Goal: Contribute content

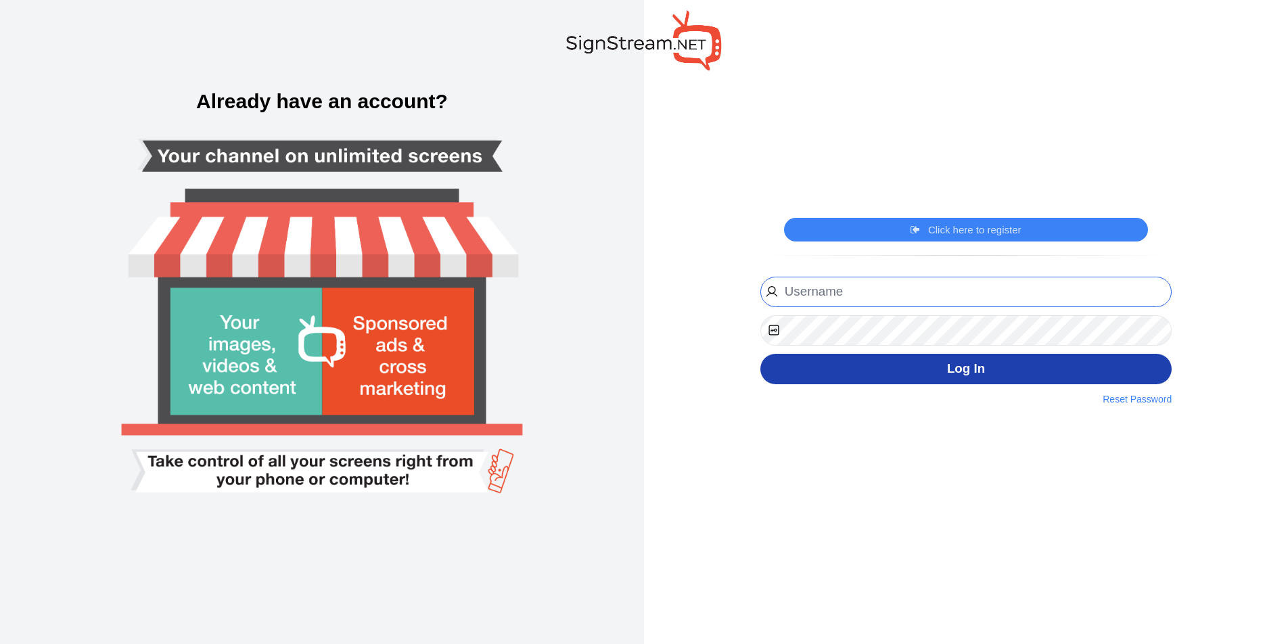
type input "mbailey@gwinnettchamber.org"
click at [847, 376] on button "Log In" at bounding box center [966, 369] width 411 height 30
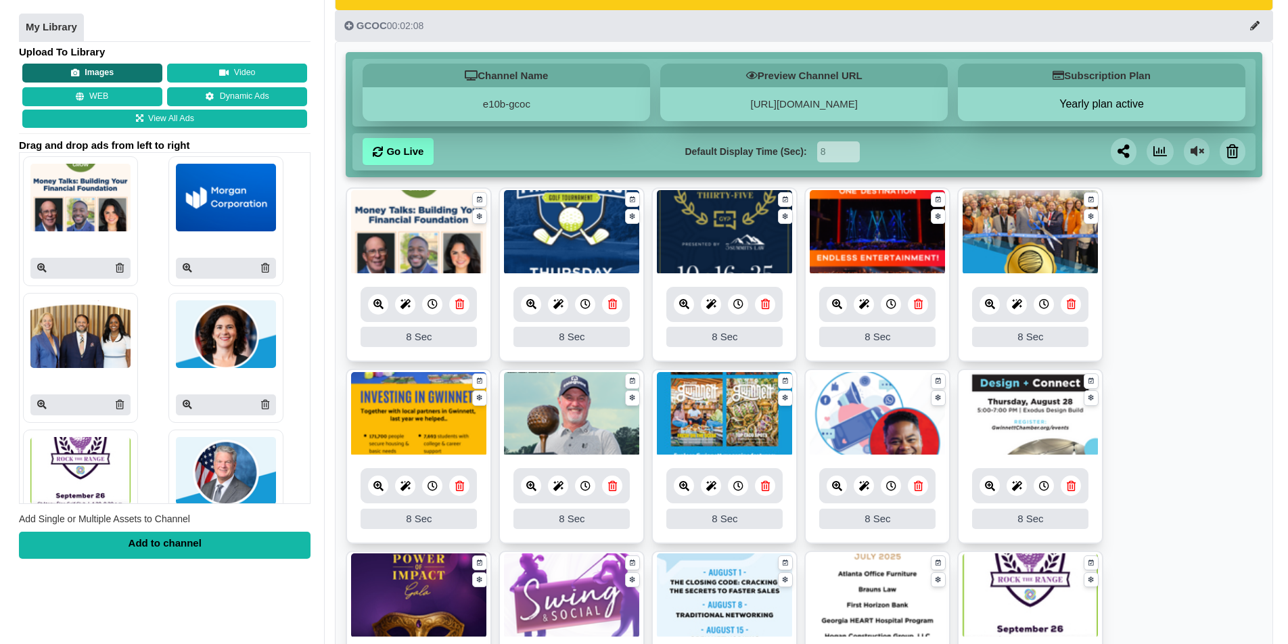
scroll to position [112, 0]
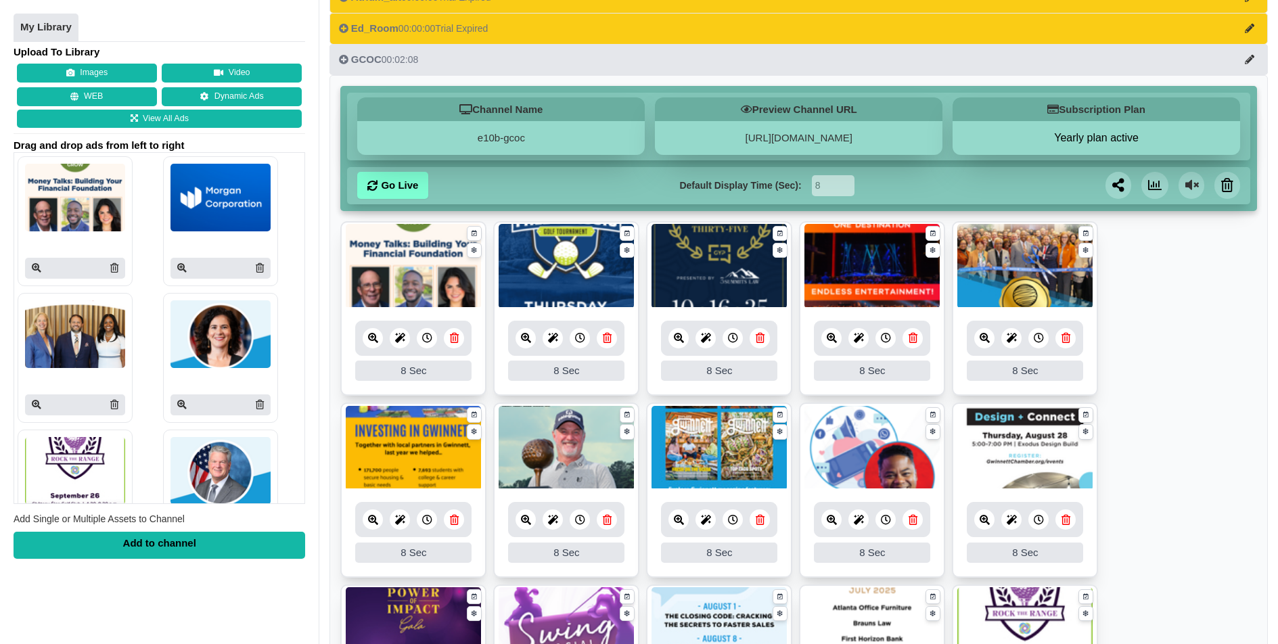
click at [80, 70] on button "Images" at bounding box center [87, 73] width 140 height 19
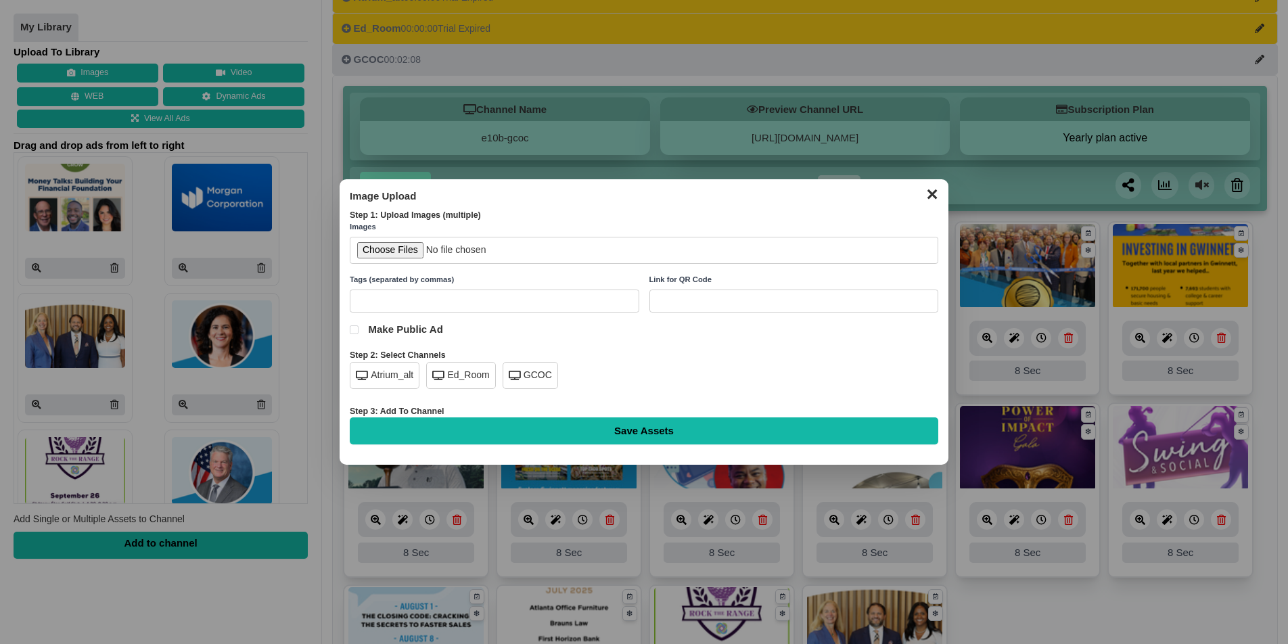
click at [529, 373] on div "GCOC" at bounding box center [530, 375] width 55 height 27
click at [403, 247] on input "file" at bounding box center [644, 251] width 589 height 28
type input "C:\fakepath\gcf-gtr-sept10-lobby.jpg"
click at [631, 436] on input "Save Assets" at bounding box center [644, 430] width 589 height 27
type input "Saving..."
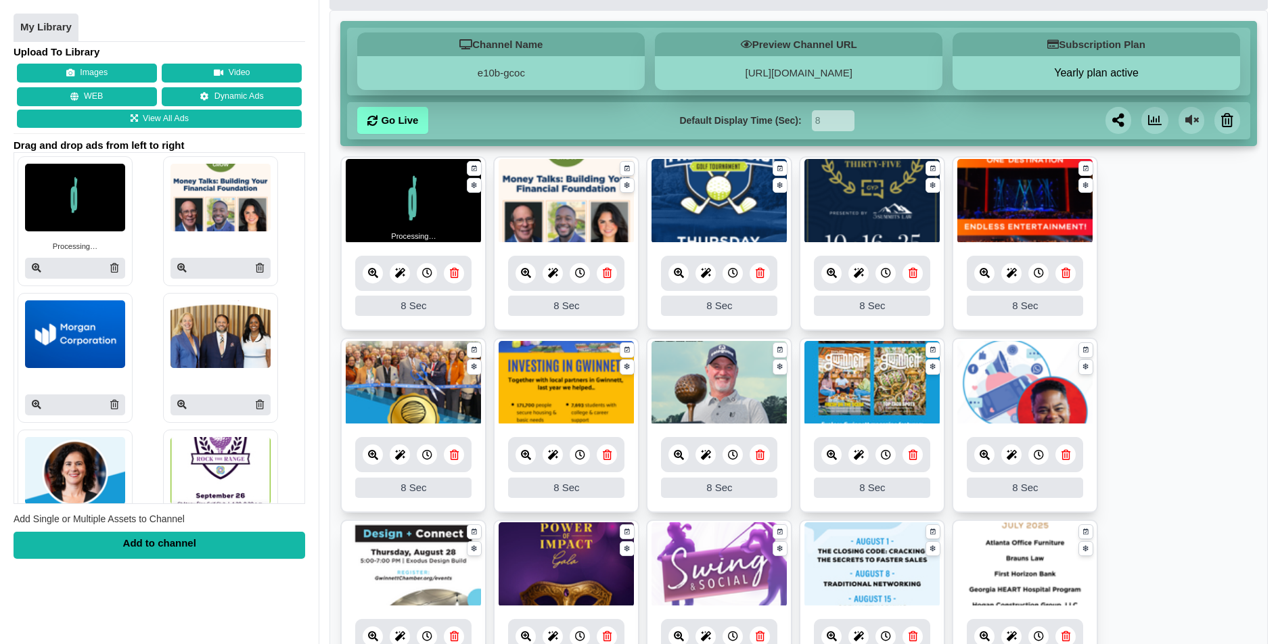
scroll to position [530, 0]
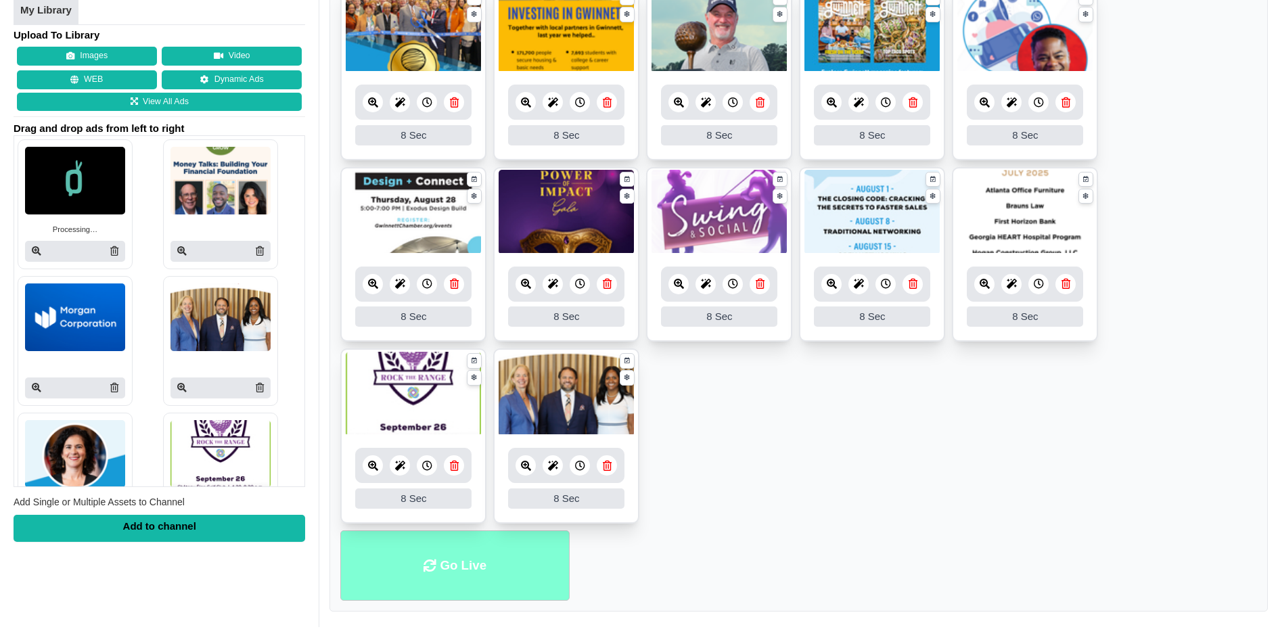
click at [459, 553] on li "Go Live" at bounding box center [454, 565] width 229 height 71
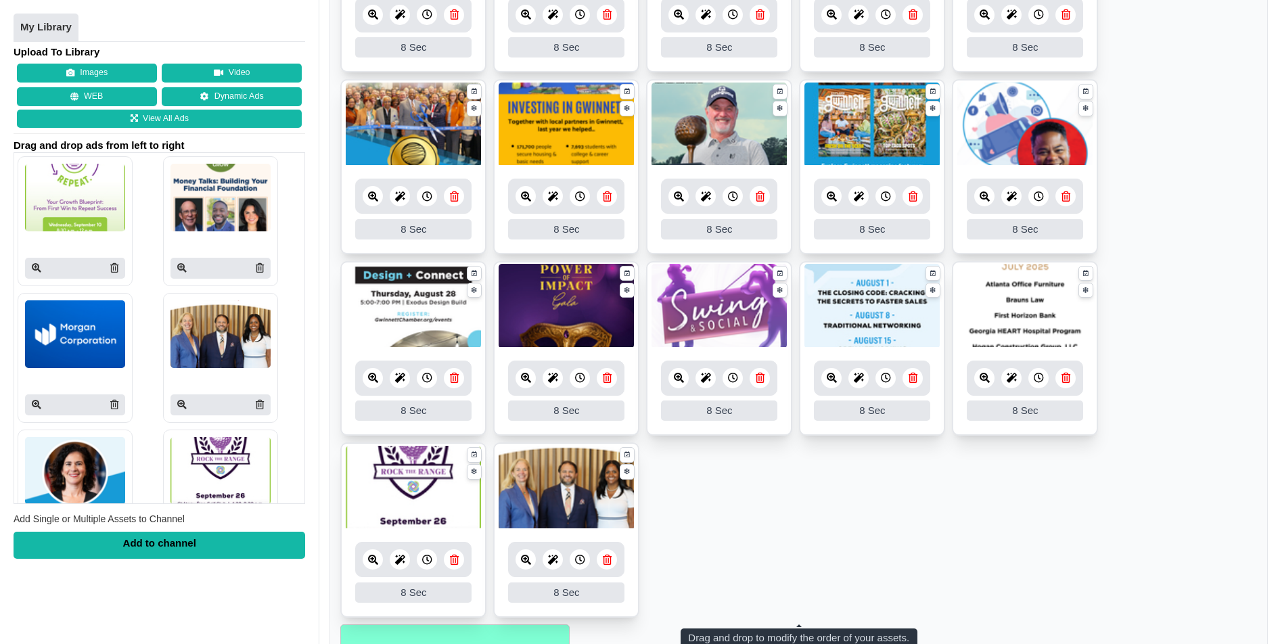
scroll to position [530, 0]
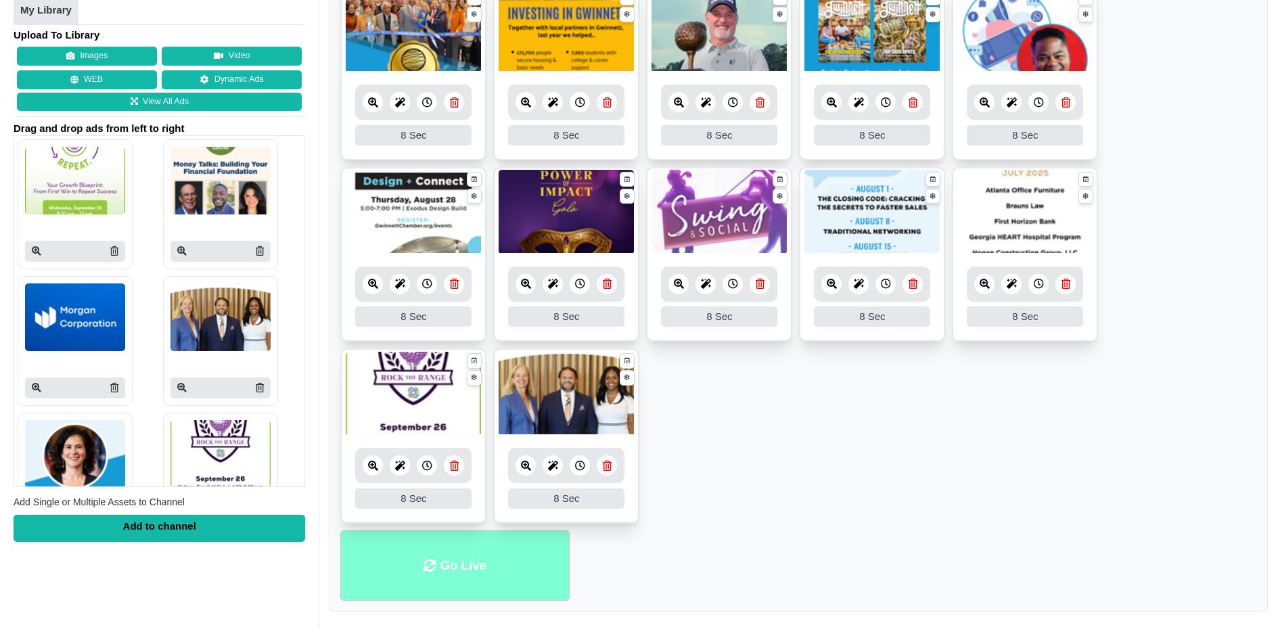
click at [508, 573] on li "Go Live" at bounding box center [454, 565] width 229 height 71
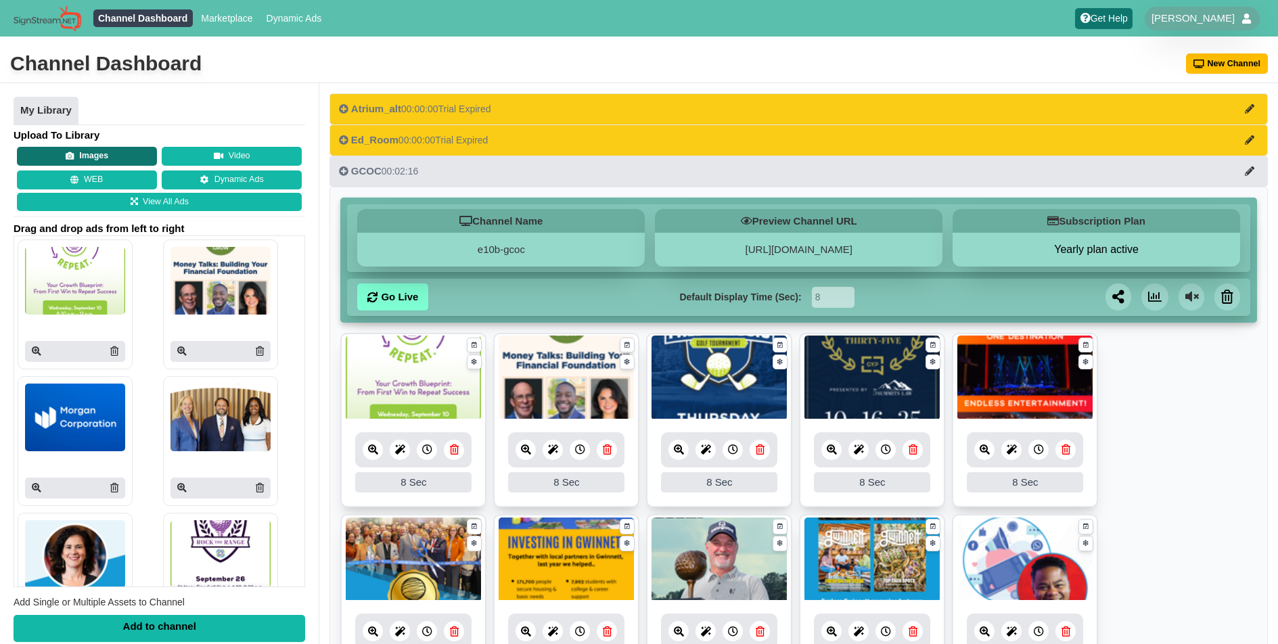
click at [114, 158] on button "Images" at bounding box center [87, 156] width 140 height 19
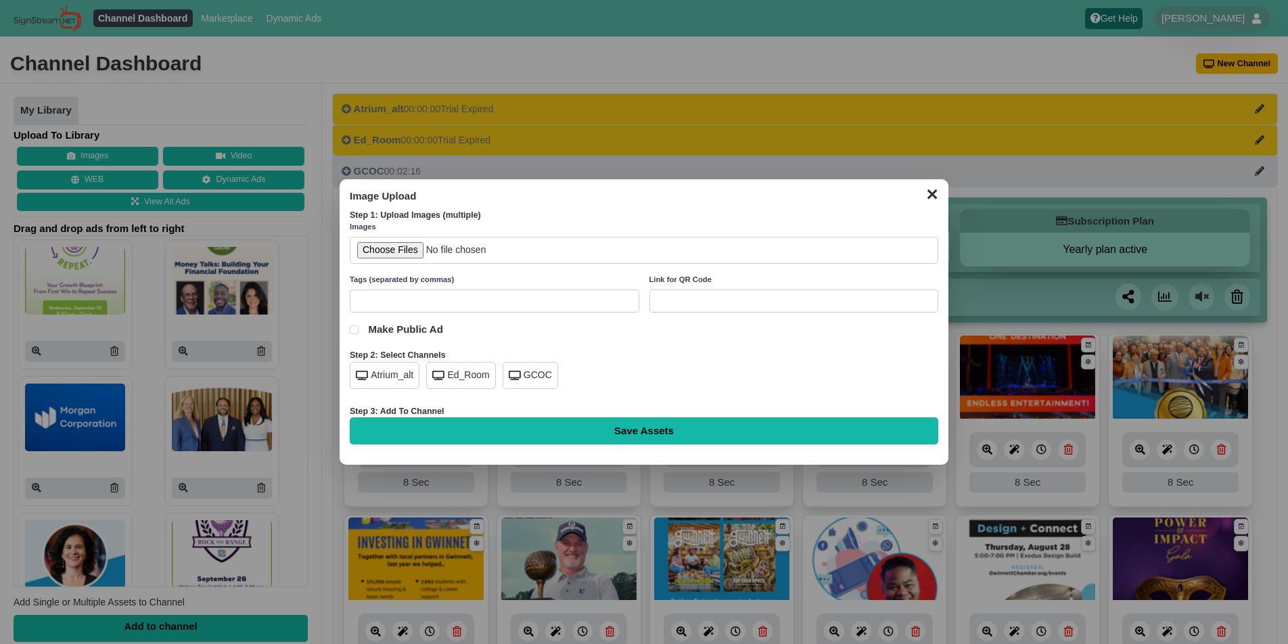
click at [534, 362] on div "GCOC" at bounding box center [530, 375] width 55 height 27
click at [397, 248] on input "file" at bounding box center [644, 251] width 589 height 28
type input "C:\fakepath\gcf-sbii-bootcamp-sept16.jpg"
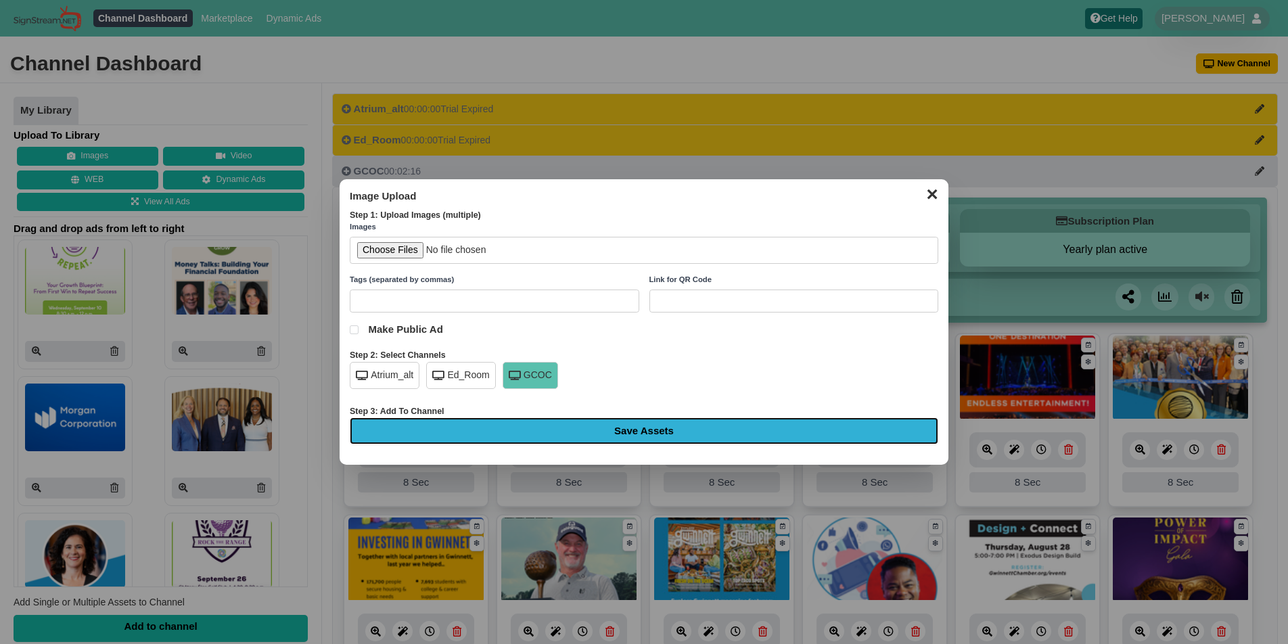
click at [655, 426] on input "Save Assets" at bounding box center [644, 430] width 589 height 27
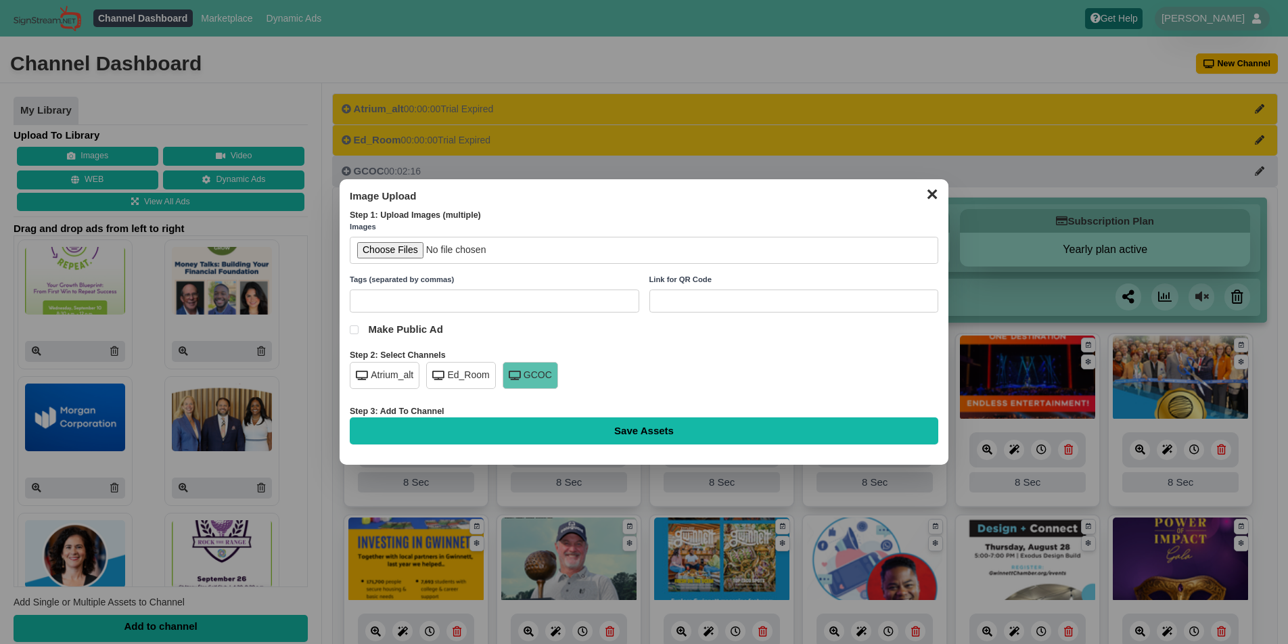
type input "Saving..."
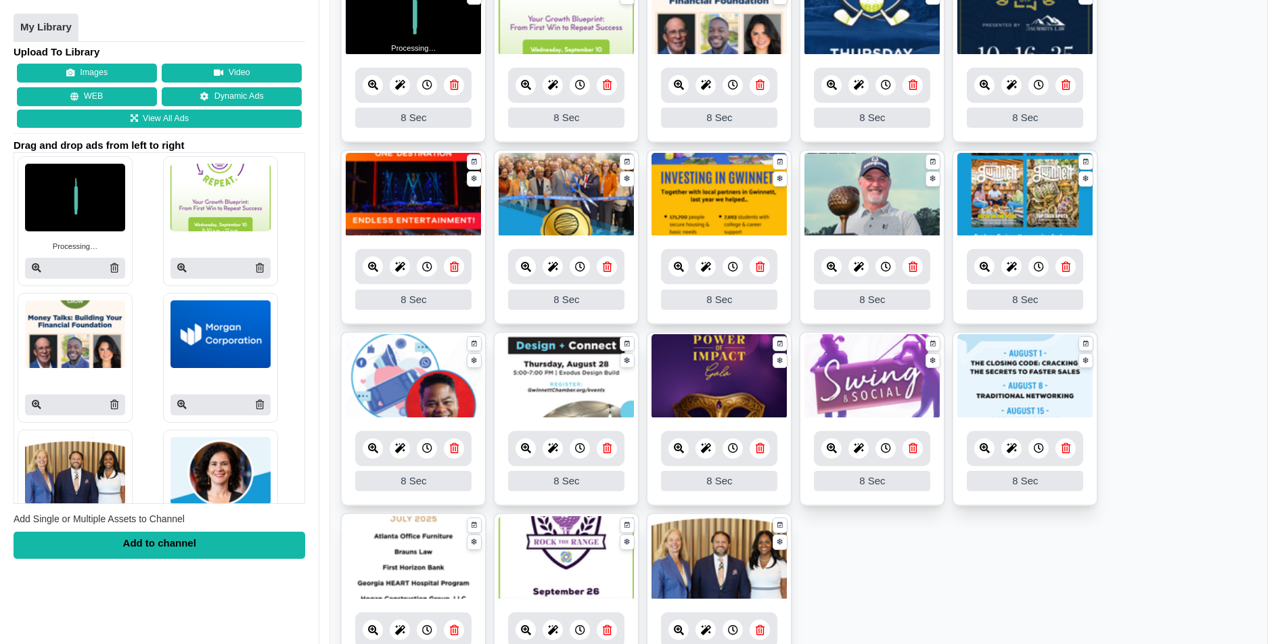
scroll to position [530, 0]
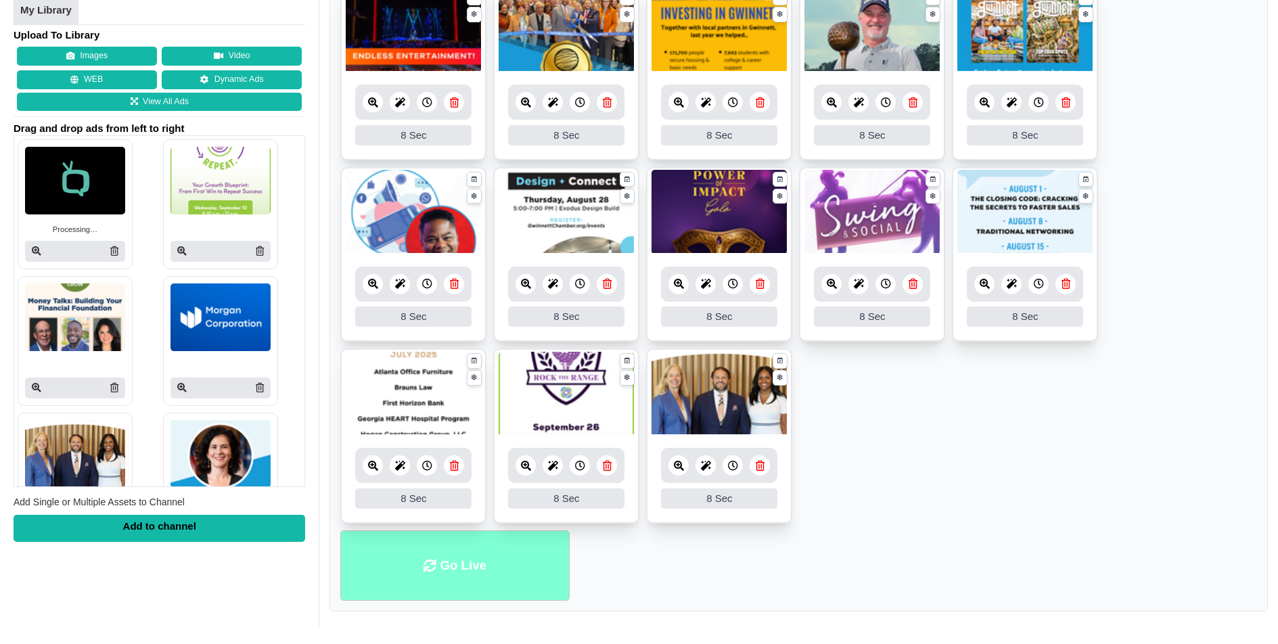
click at [445, 549] on li "Go Live" at bounding box center [454, 565] width 229 height 71
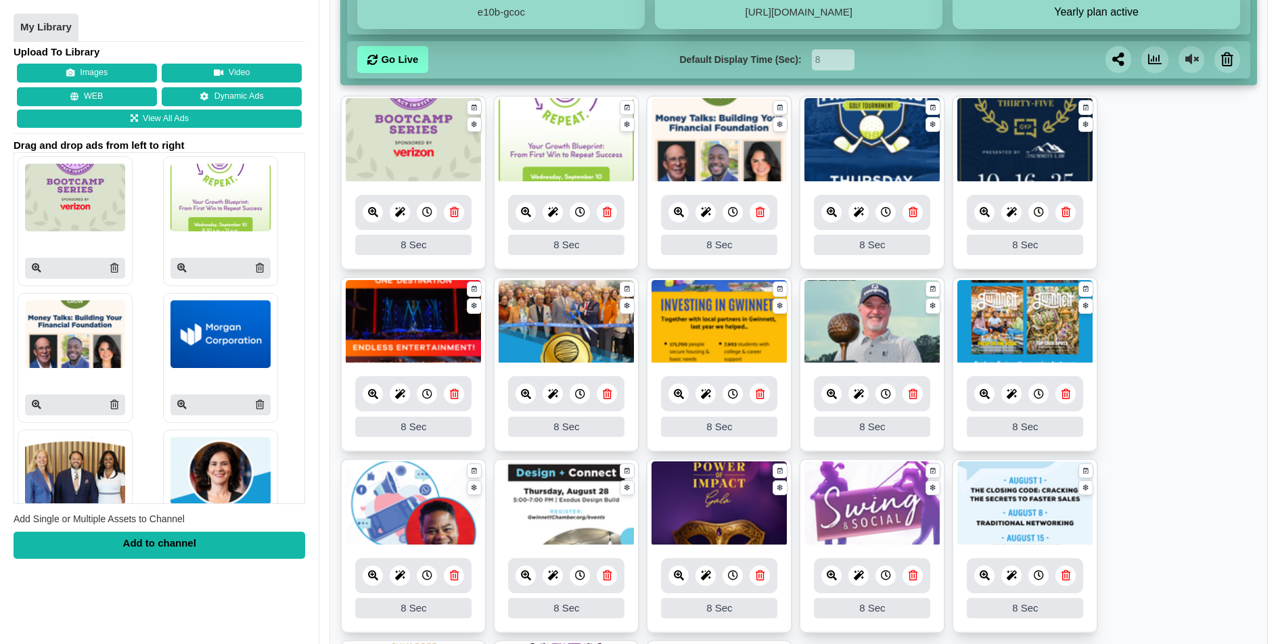
scroll to position [530, 0]
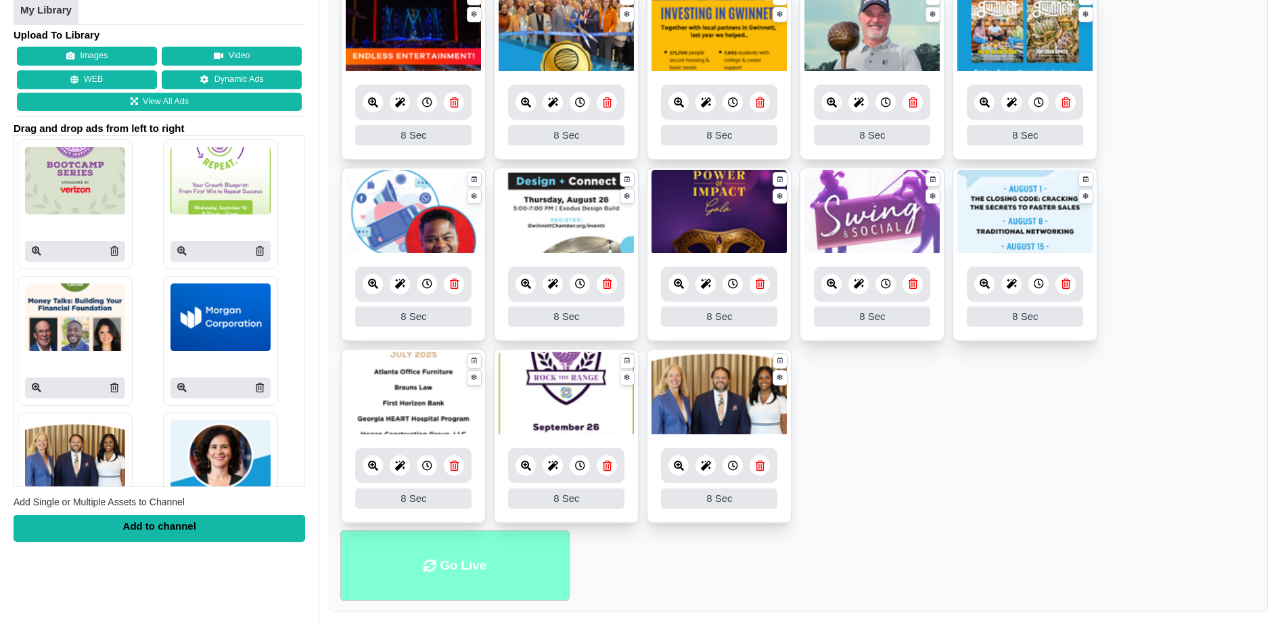
click at [434, 546] on li "Go Live" at bounding box center [454, 565] width 229 height 71
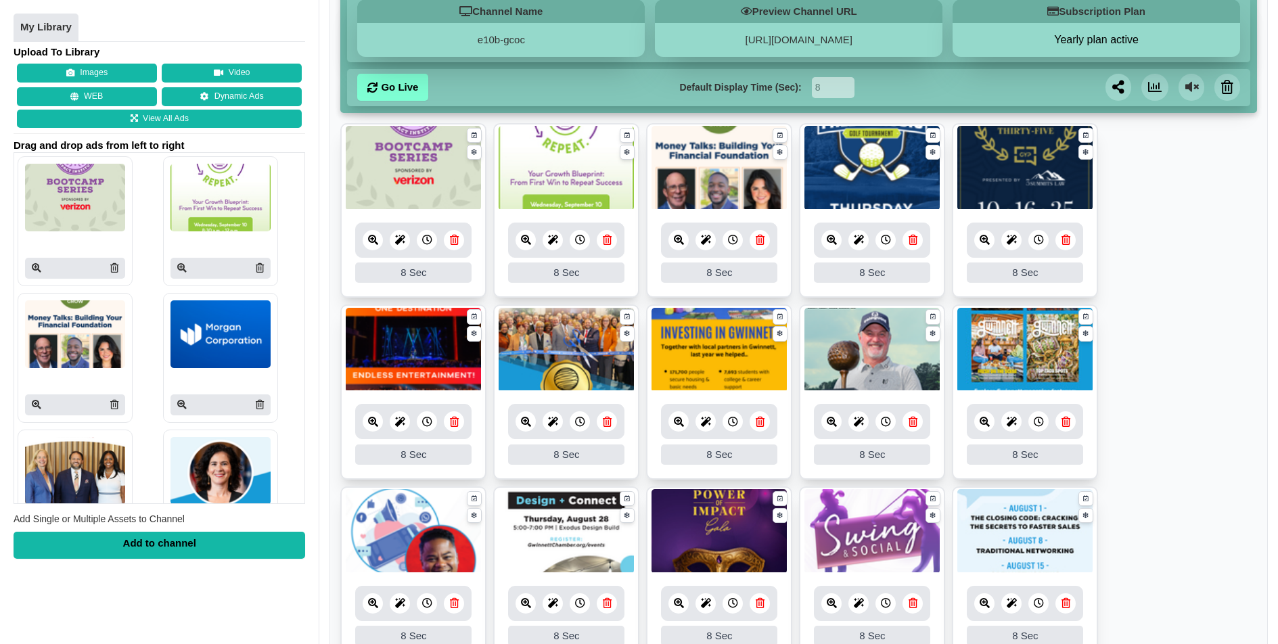
scroll to position [530, 0]
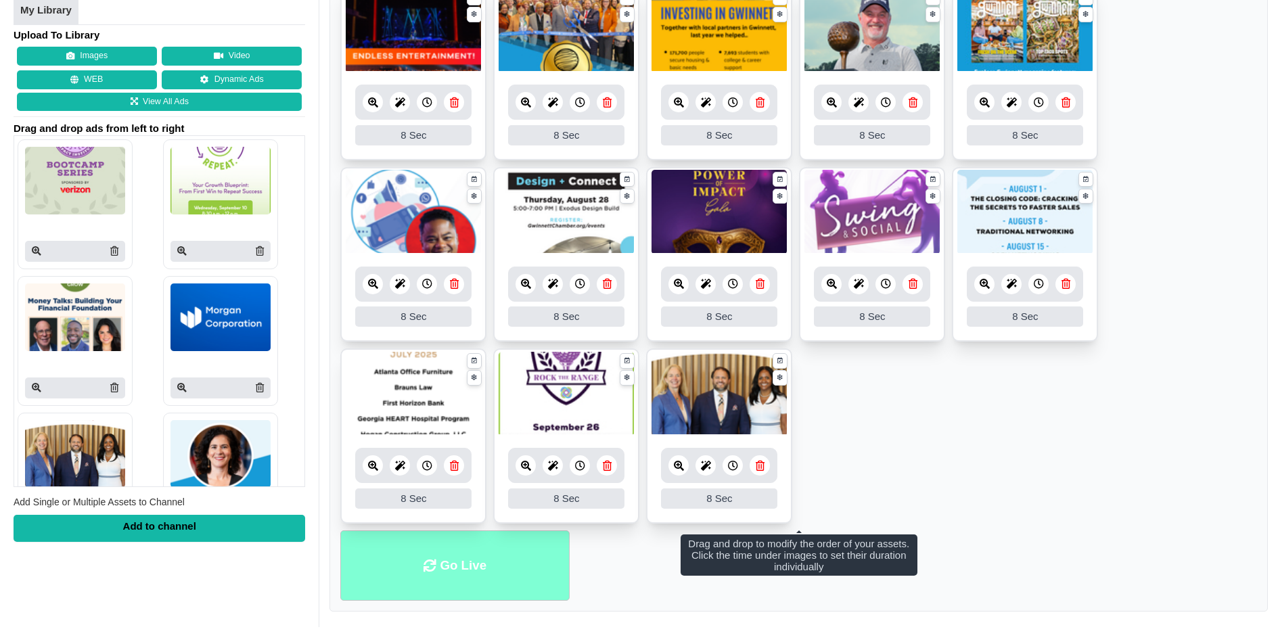
drag, startPoint x: 457, startPoint y: 561, endPoint x: 574, endPoint y: 476, distance: 145.0
click at [457, 561] on li "Go Live" at bounding box center [454, 565] width 229 height 71
